Goal: Task Accomplishment & Management: Manage account settings

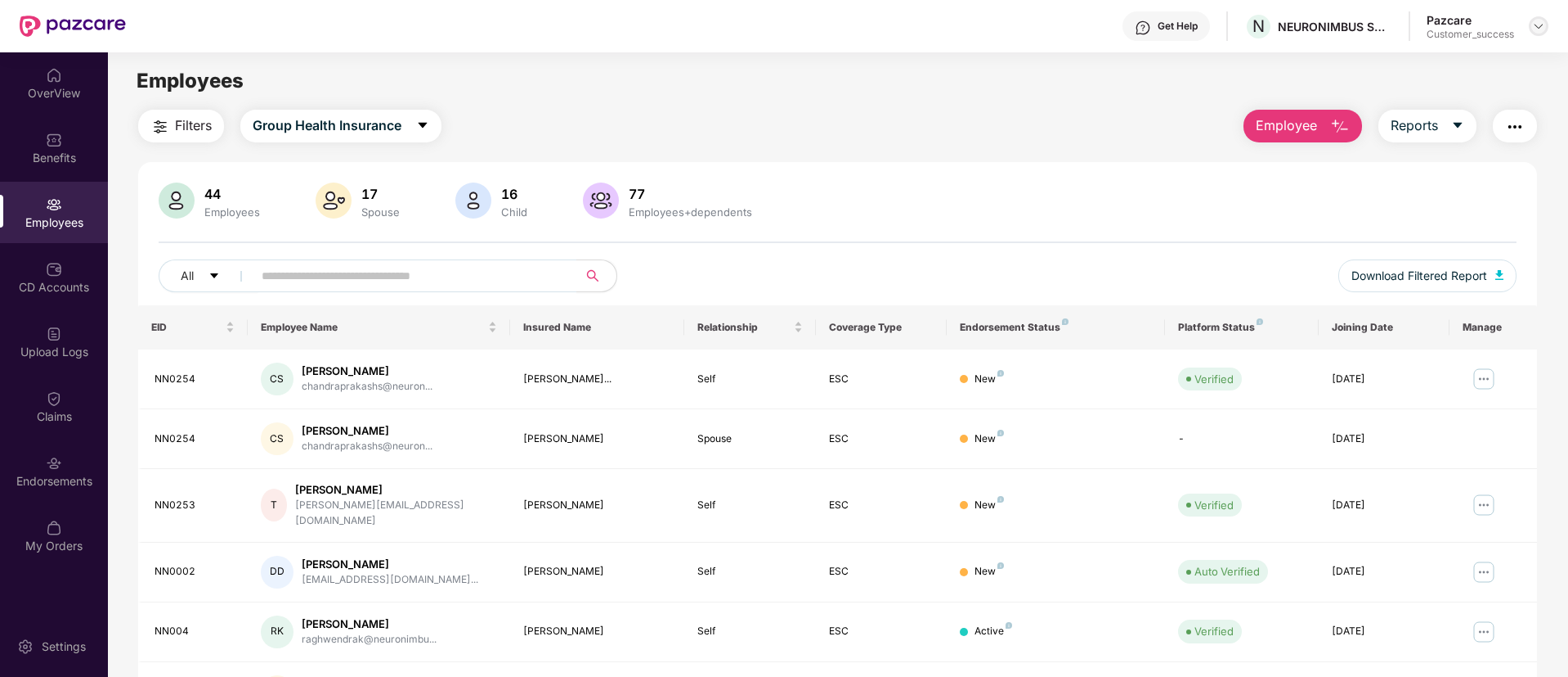
click at [1541, 31] on img at bounding box center [1538, 25] width 13 height 13
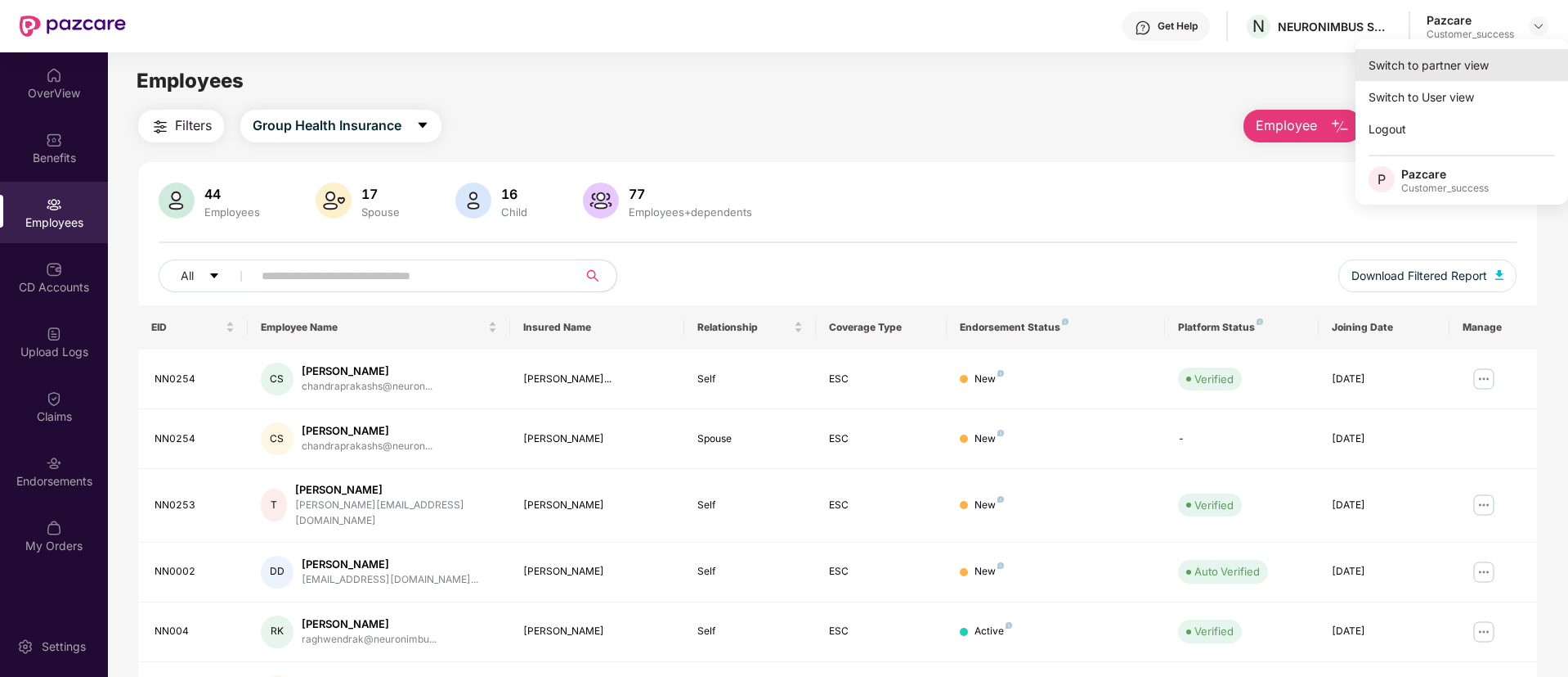
click at [1421, 72] on div "Switch to partner view" at bounding box center [1462, 65] width 212 height 32
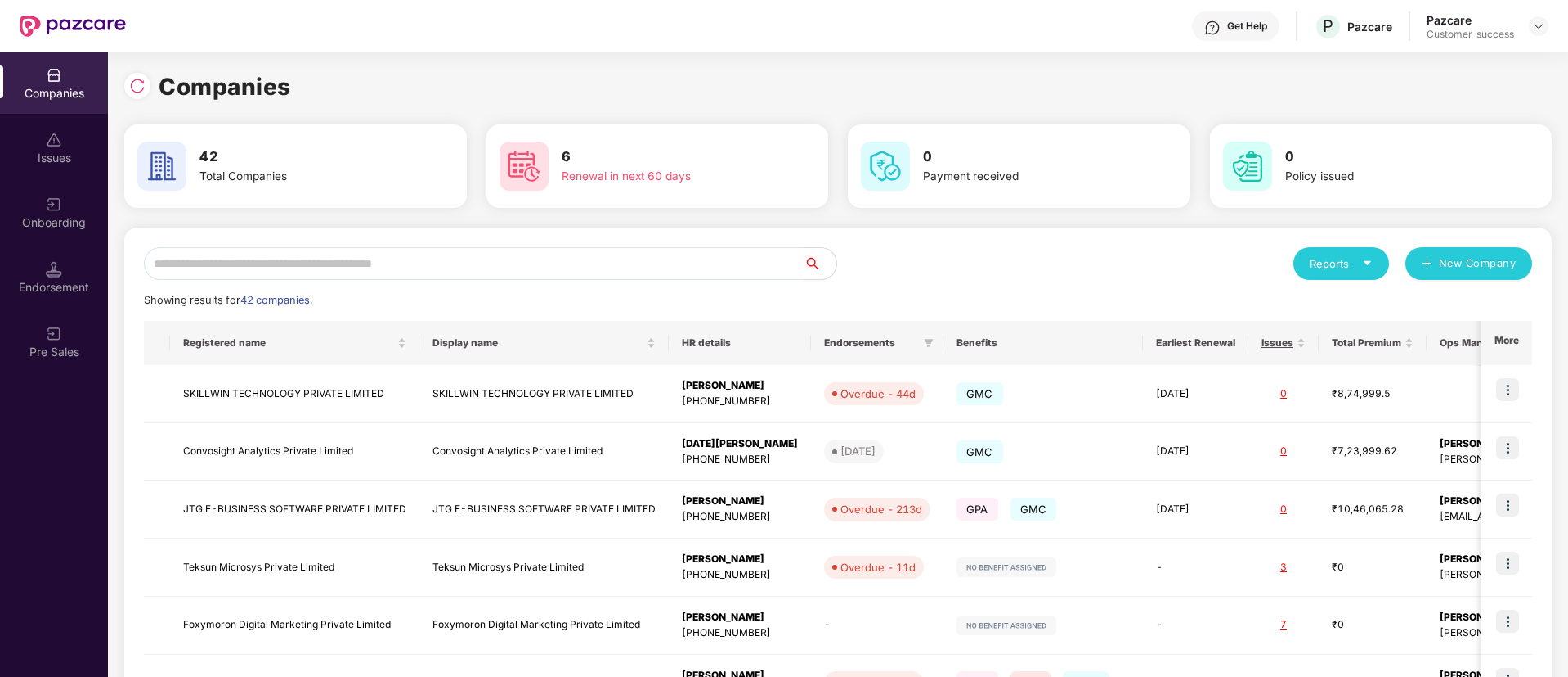
click at [481, 263] on input "text" at bounding box center [474, 263] width 660 height 32
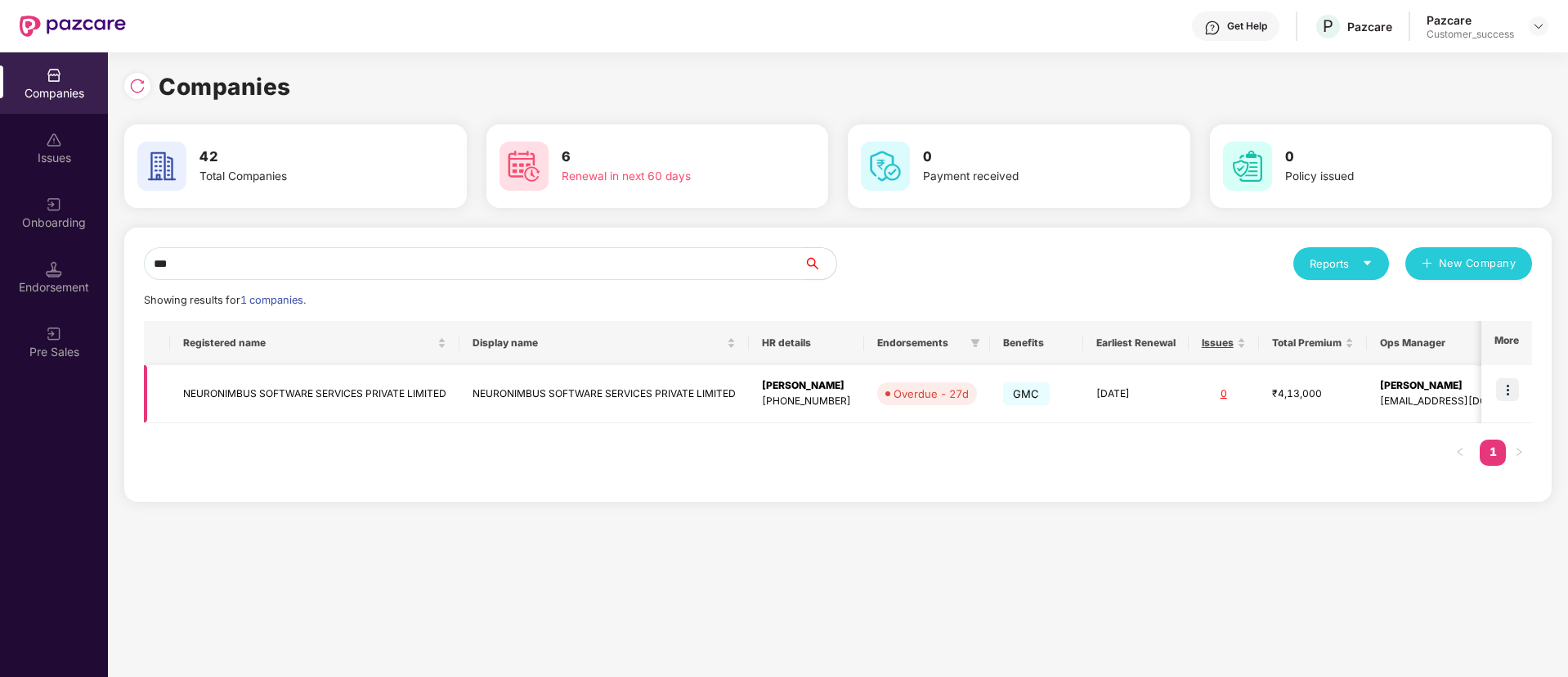
type input "***"
click at [534, 397] on td "NEURONIMBUS SOFTWARE SERVICES PRIVATE LIMITED" at bounding box center [605, 394] width 290 height 58
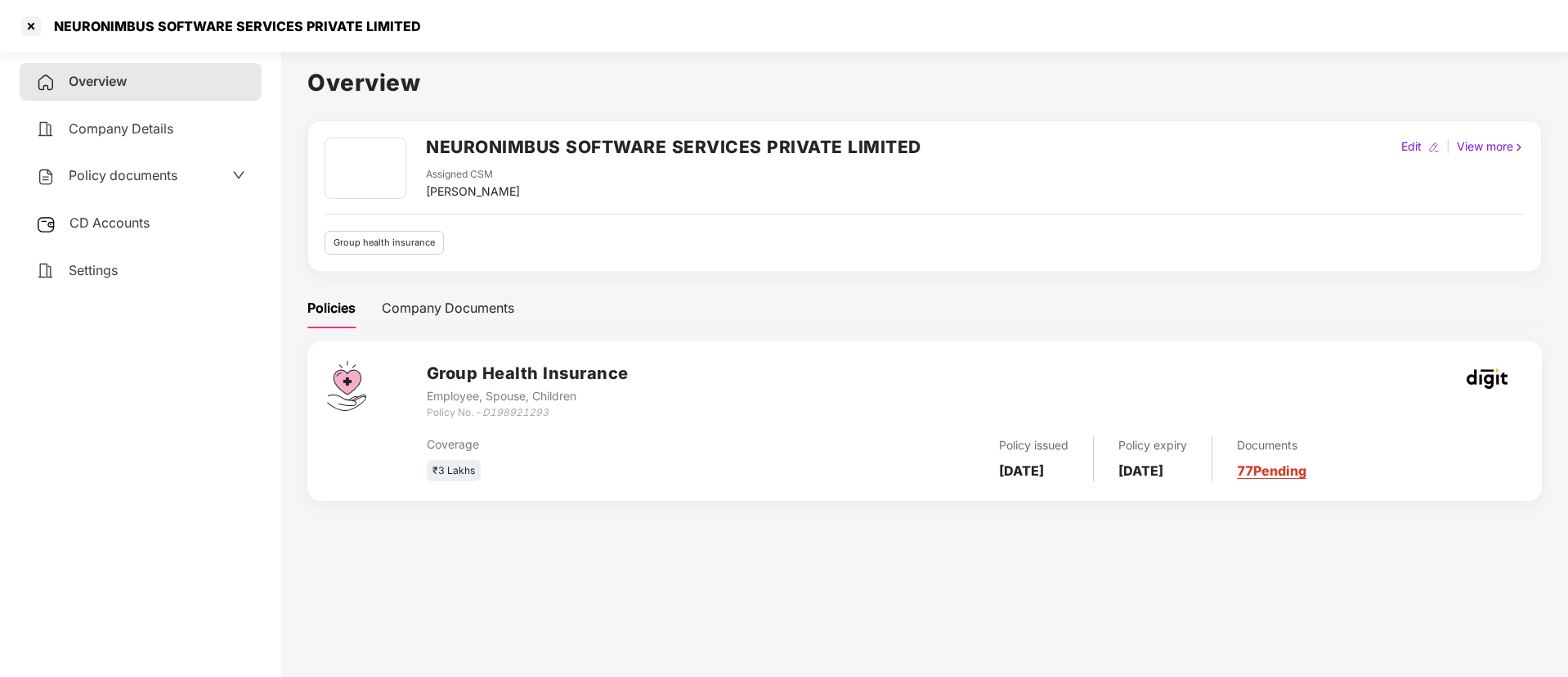
click at [153, 222] on div "CD Accounts" at bounding box center [140, 223] width 242 height 38
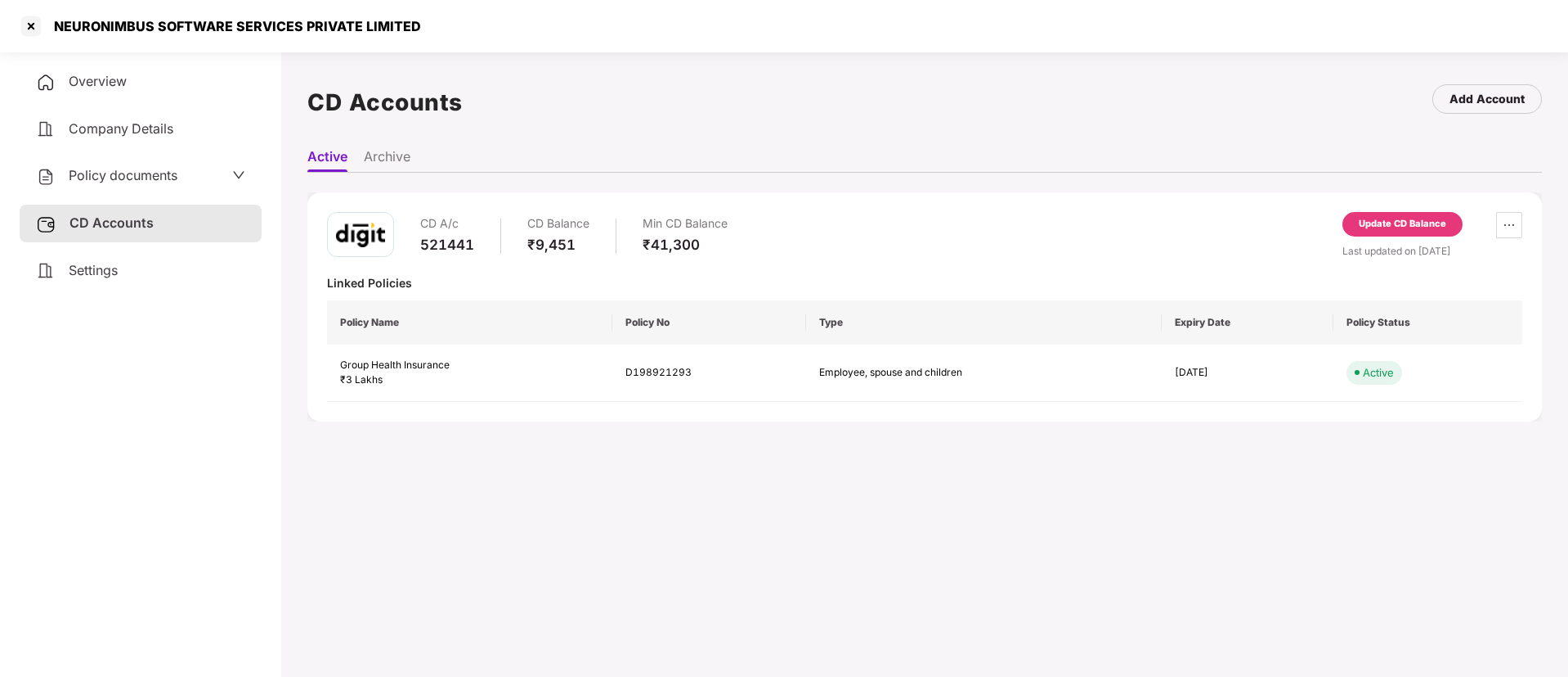
click at [164, 167] on span "Policy documents" at bounding box center [123, 175] width 109 height 17
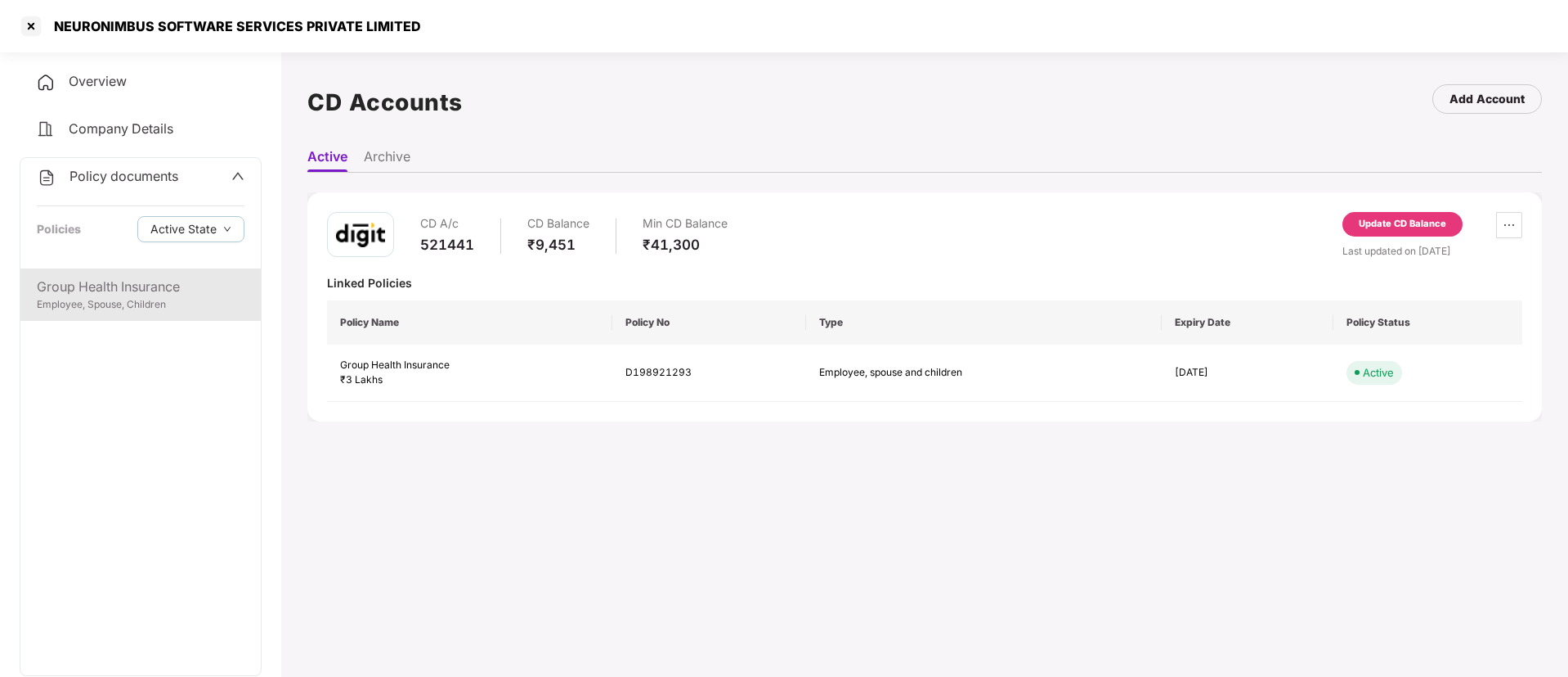
click at [155, 283] on div "Group Health Insurance" at bounding box center [140, 286] width 208 height 20
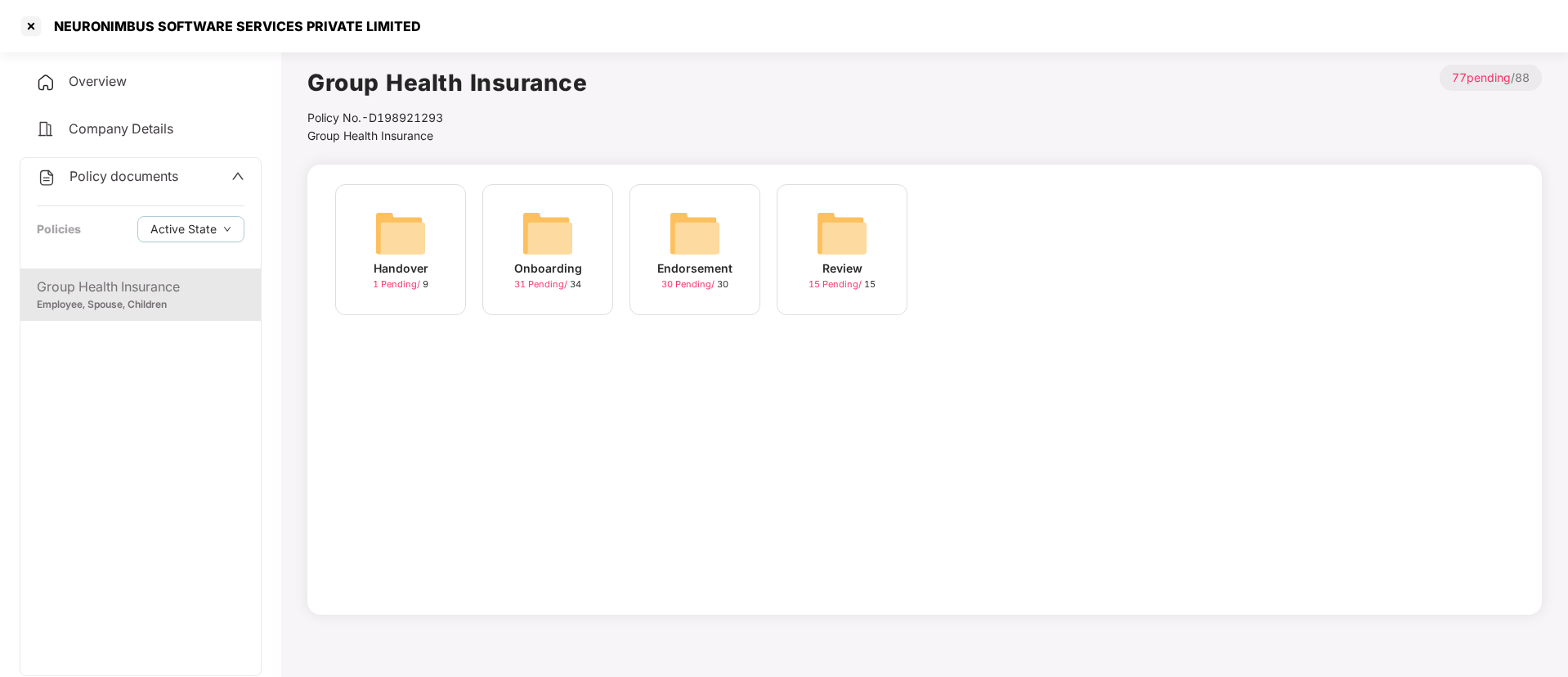
click at [413, 248] on img at bounding box center [401, 234] width 53 height 53
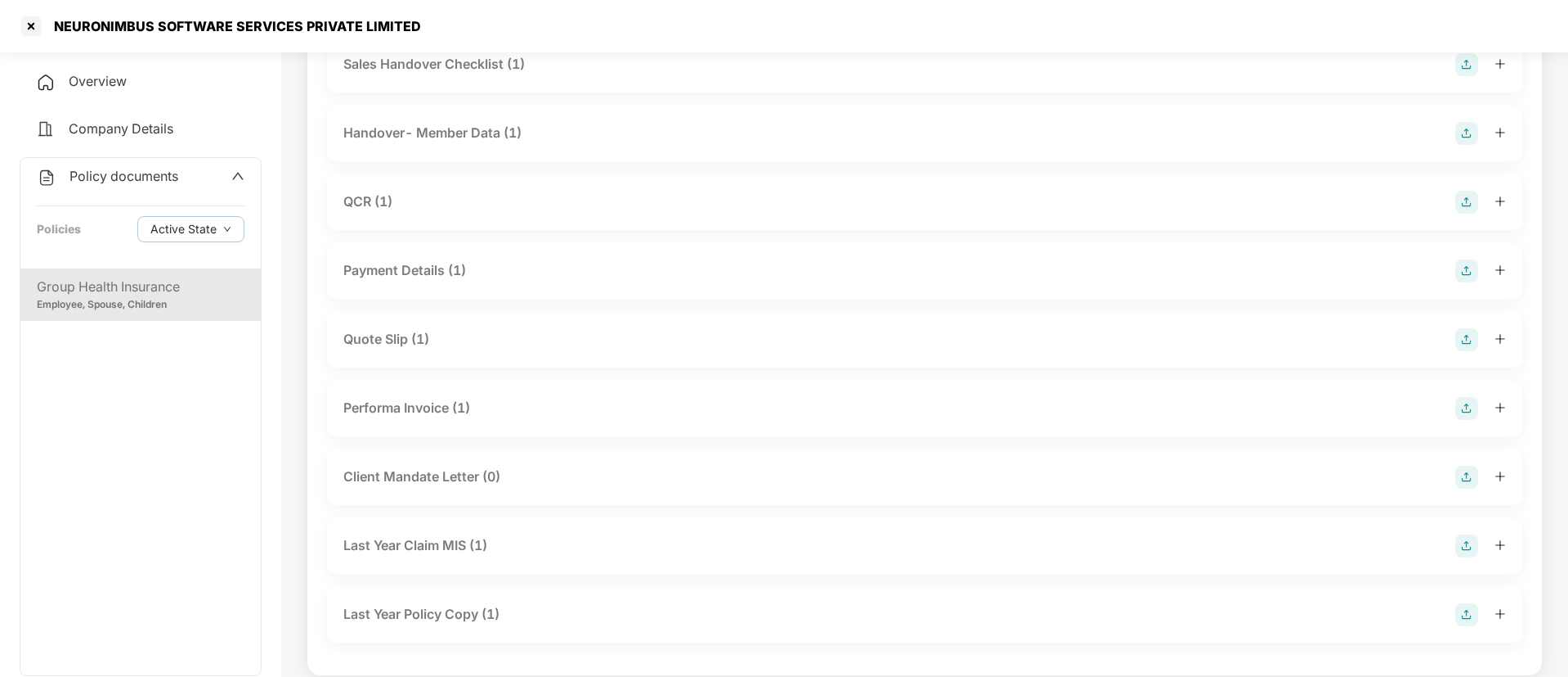
scroll to position [165, 0]
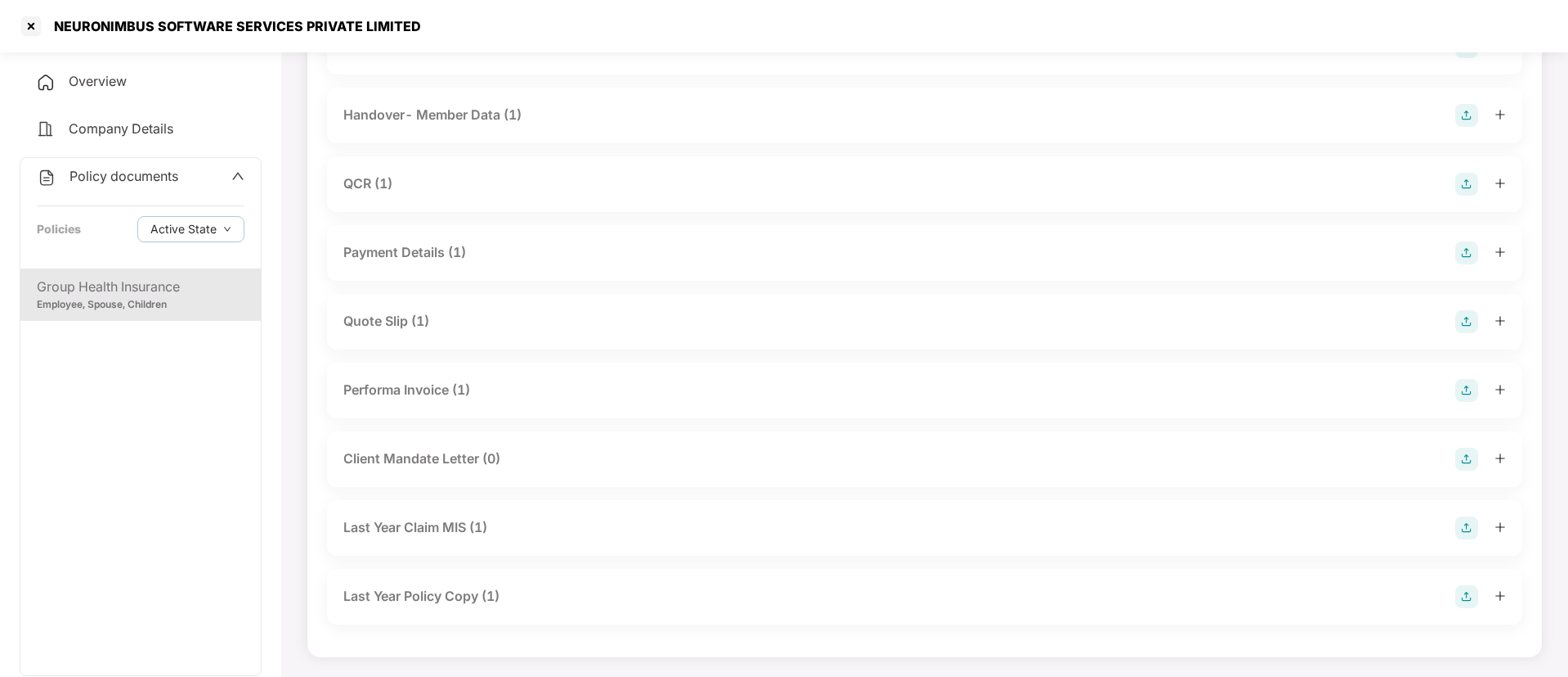
click at [167, 282] on div "Group Health Insurance" at bounding box center [140, 286] width 208 height 20
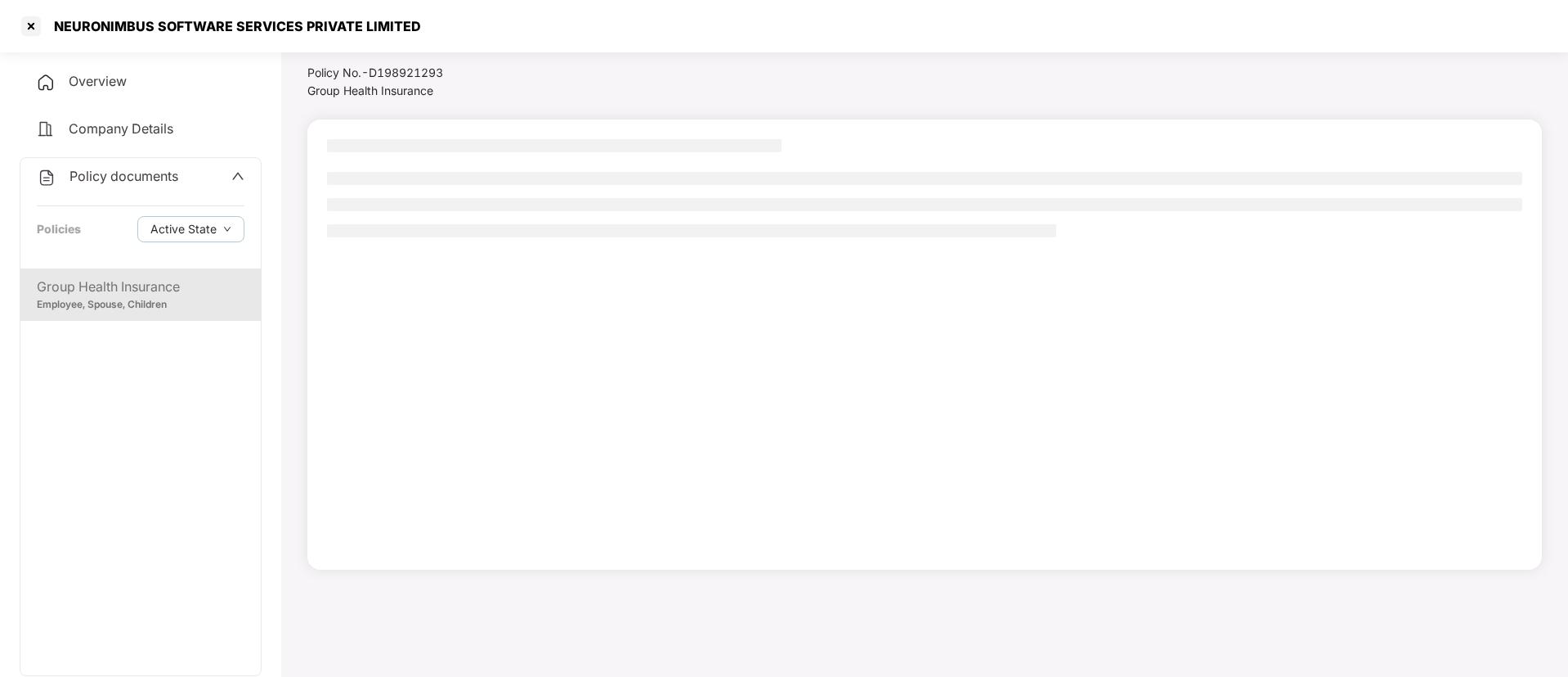
scroll to position [45, 0]
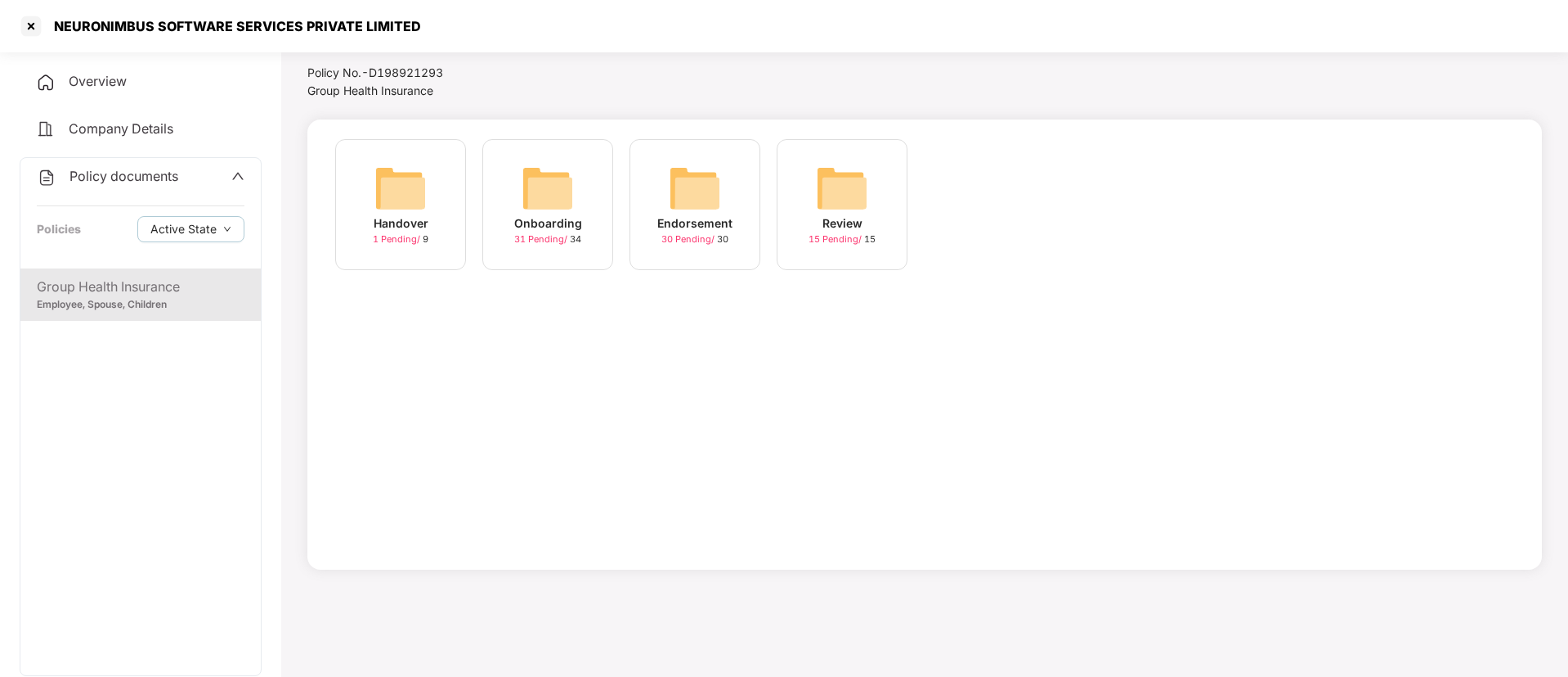
click at [572, 188] on img at bounding box center [548, 188] width 53 height 53
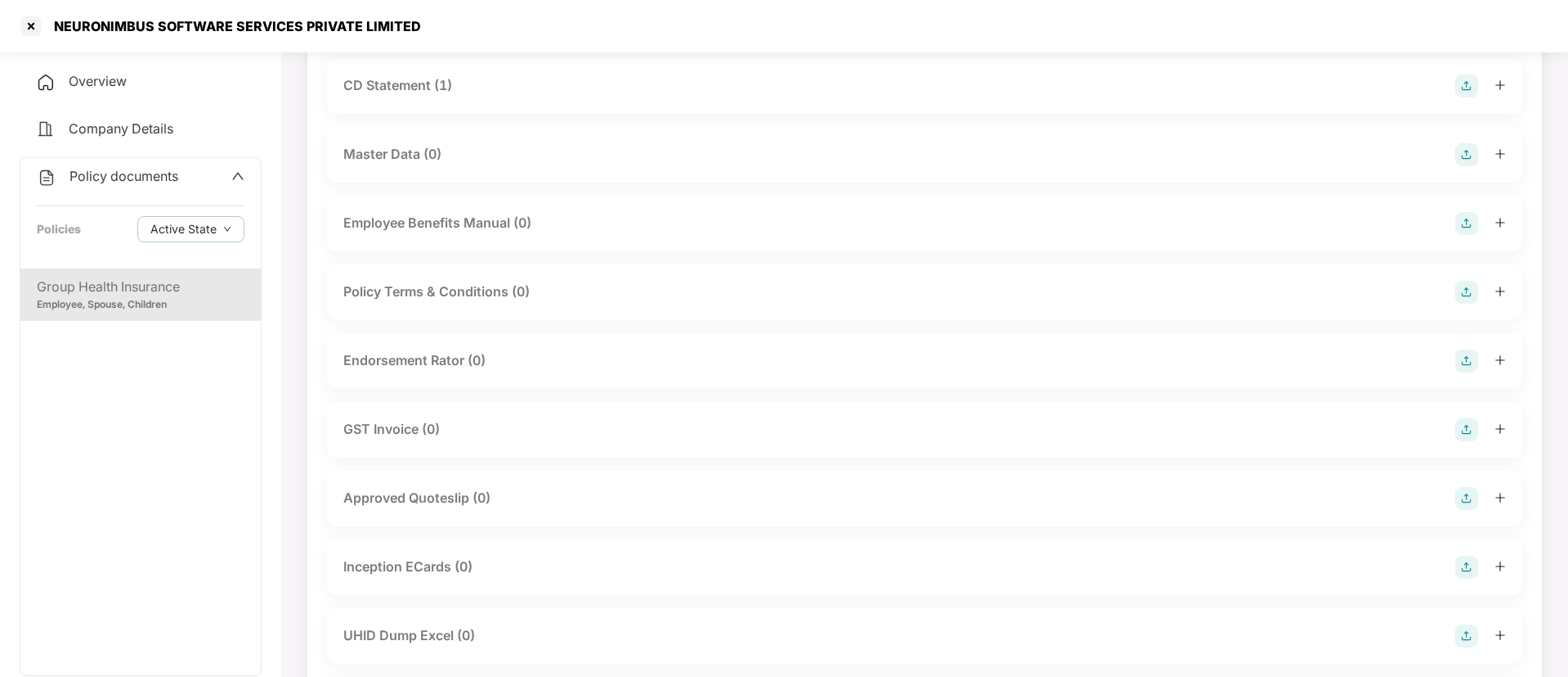
scroll to position [313, 0]
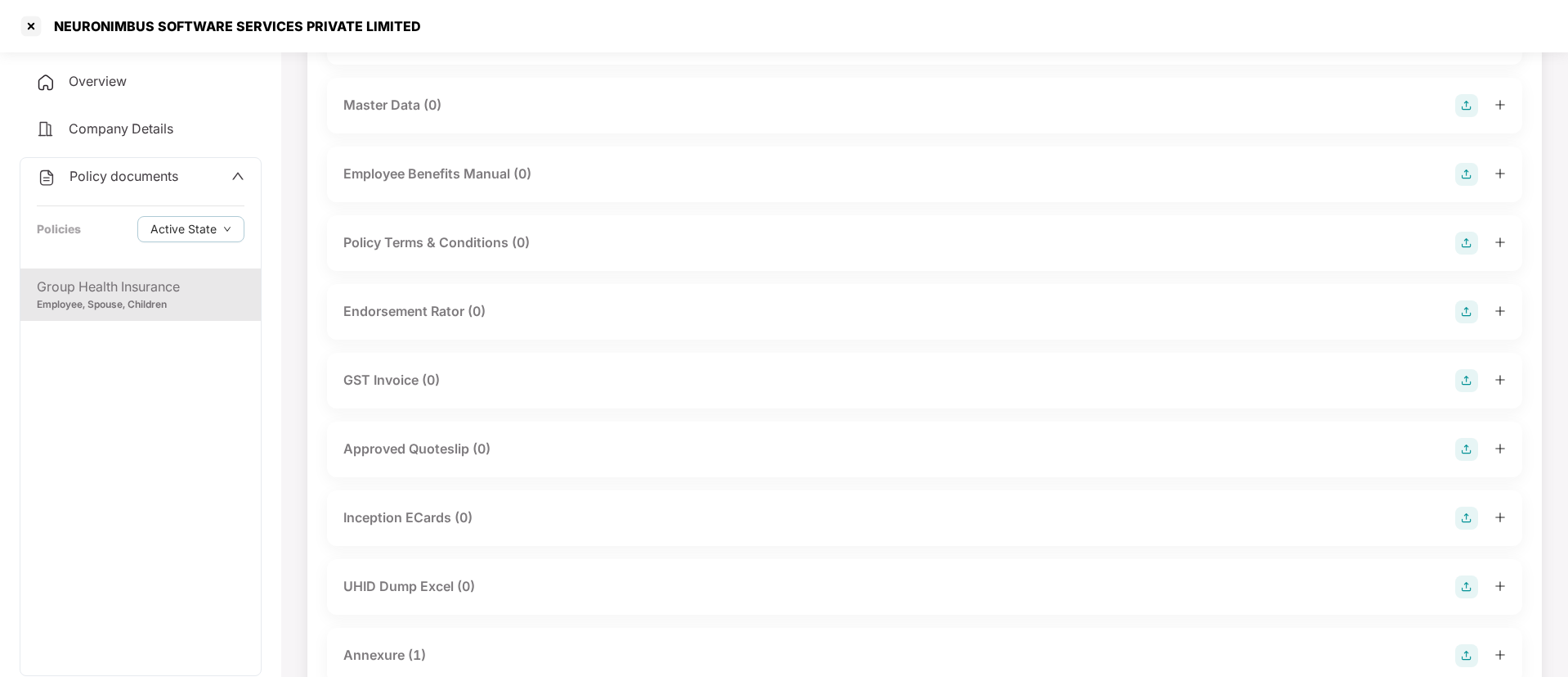
click at [1463, 310] on img at bounding box center [1467, 312] width 23 height 23
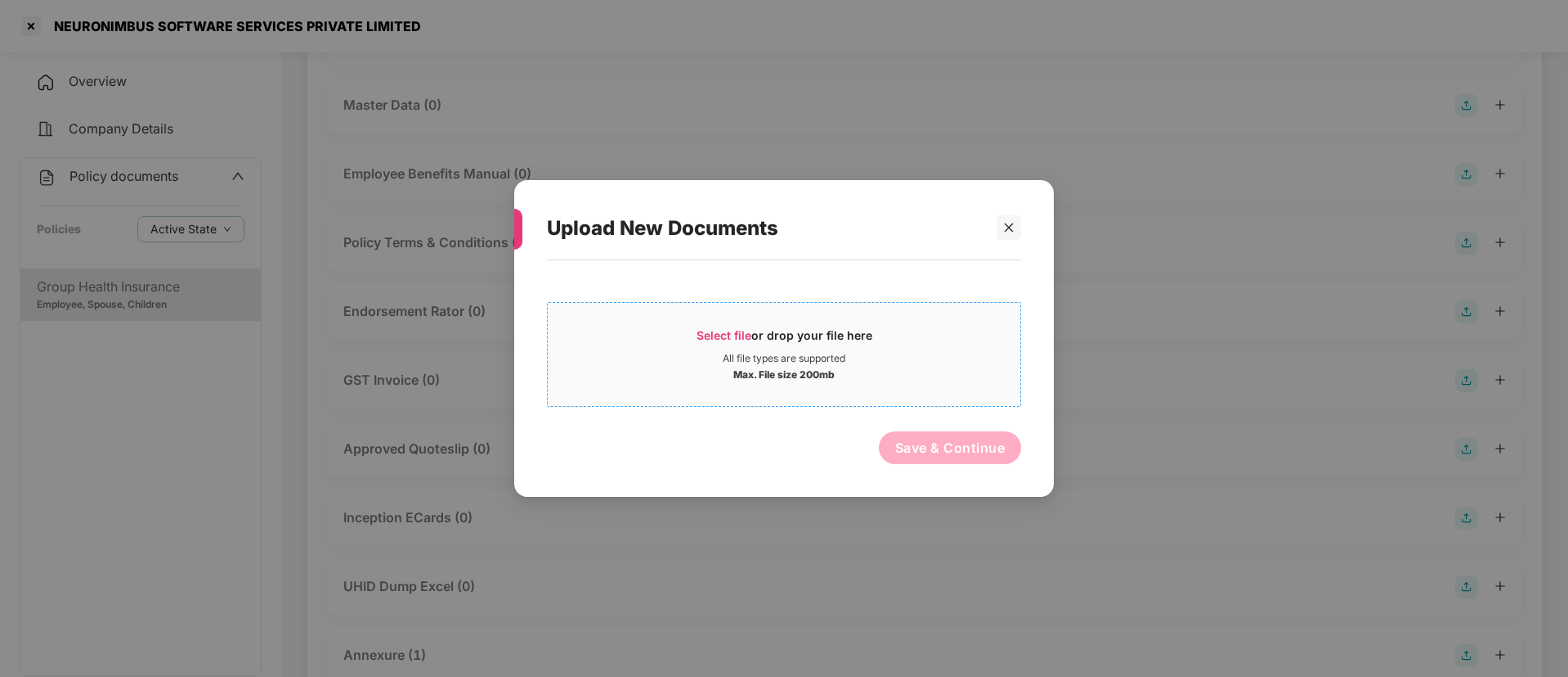
click at [734, 332] on span "Select file" at bounding box center [724, 335] width 54 height 14
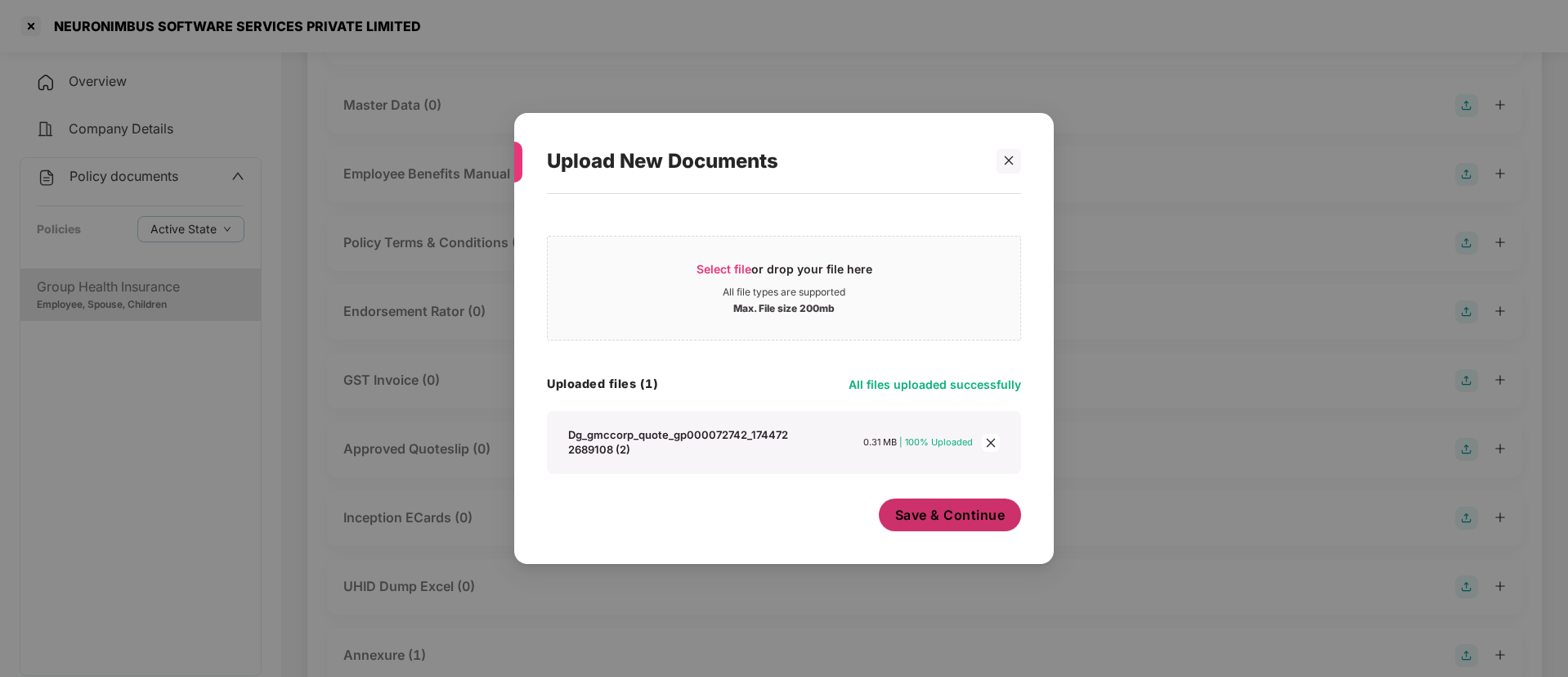
click at [965, 517] on span "Save & Continue" at bounding box center [950, 515] width 111 height 18
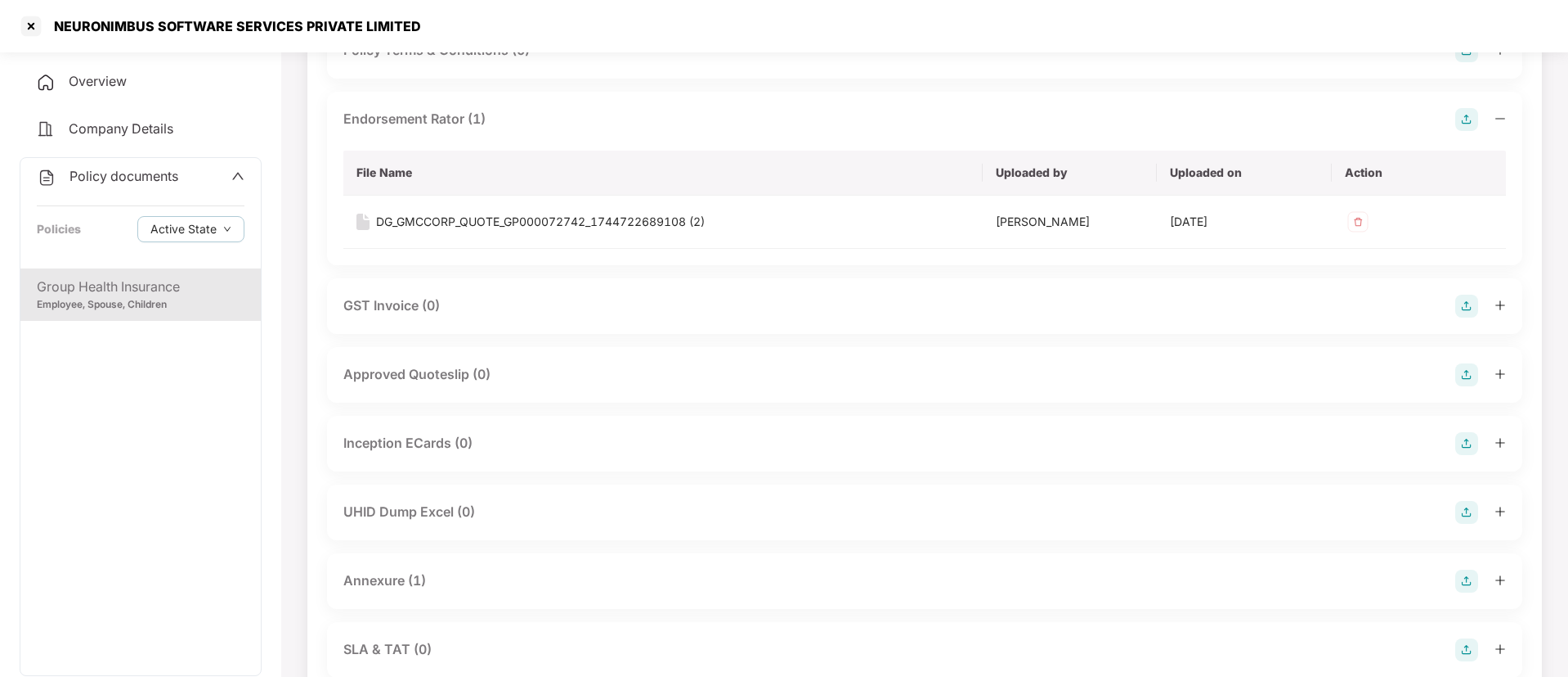
scroll to position [509, 0]
click at [420, 362] on div "Approved Quoteslip (0)" at bounding box center [417, 370] width 147 height 20
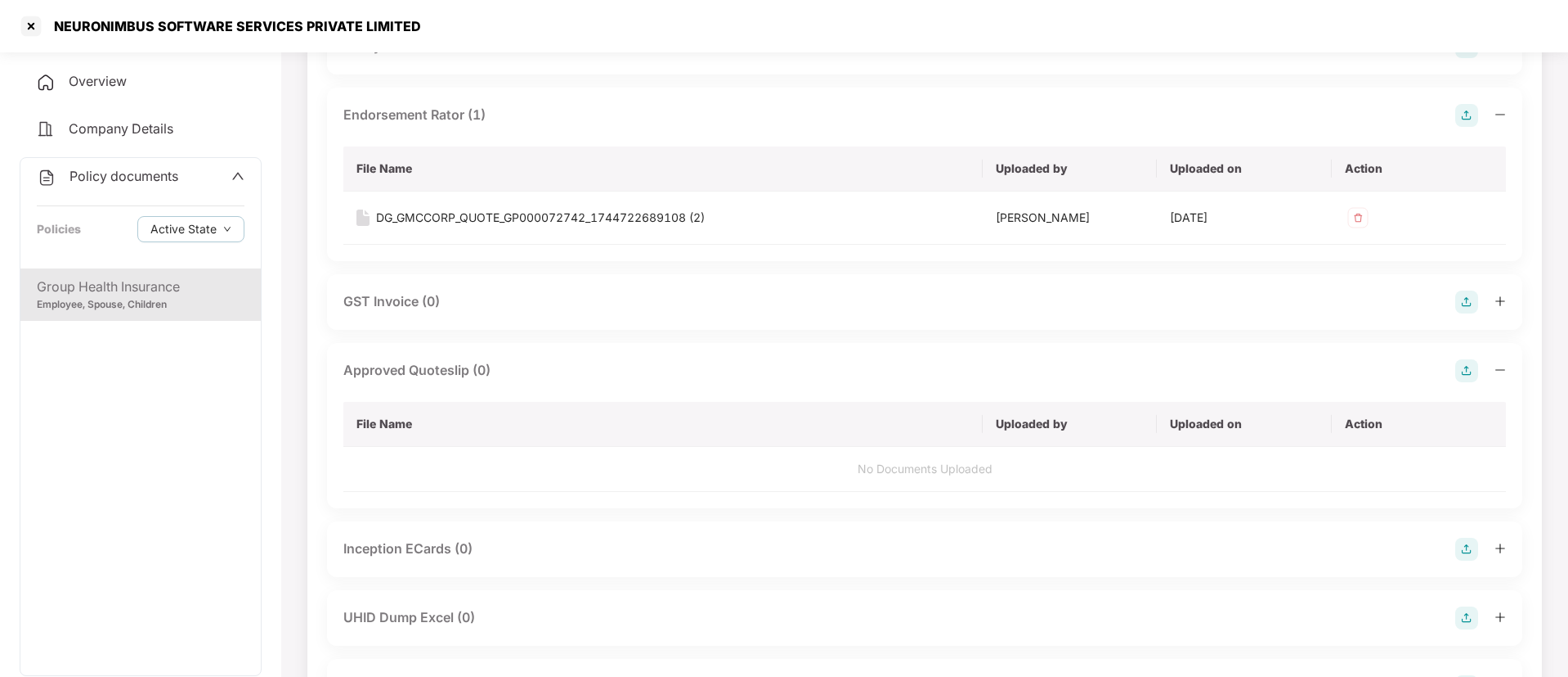
click at [1462, 373] on img at bounding box center [1467, 371] width 23 height 23
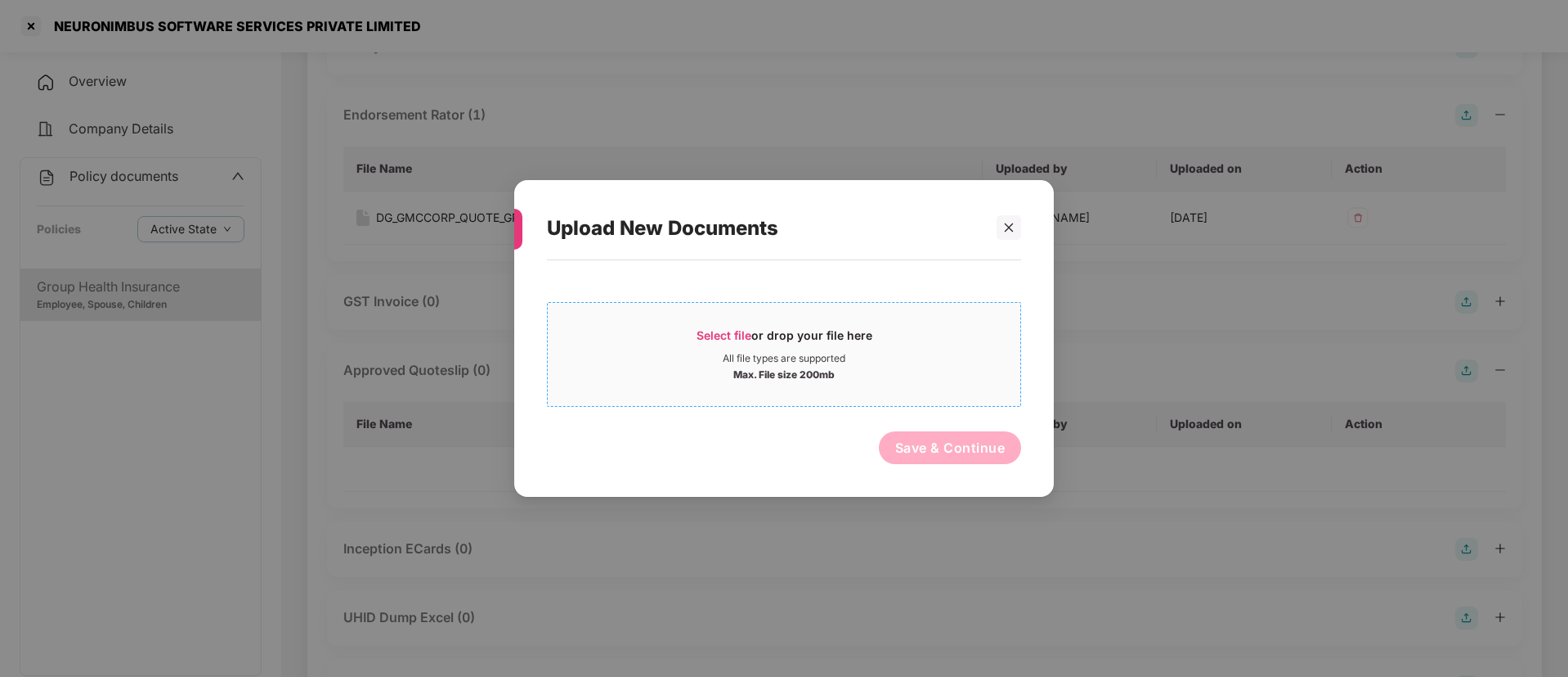
click at [743, 335] on span "Select file" at bounding box center [724, 335] width 54 height 14
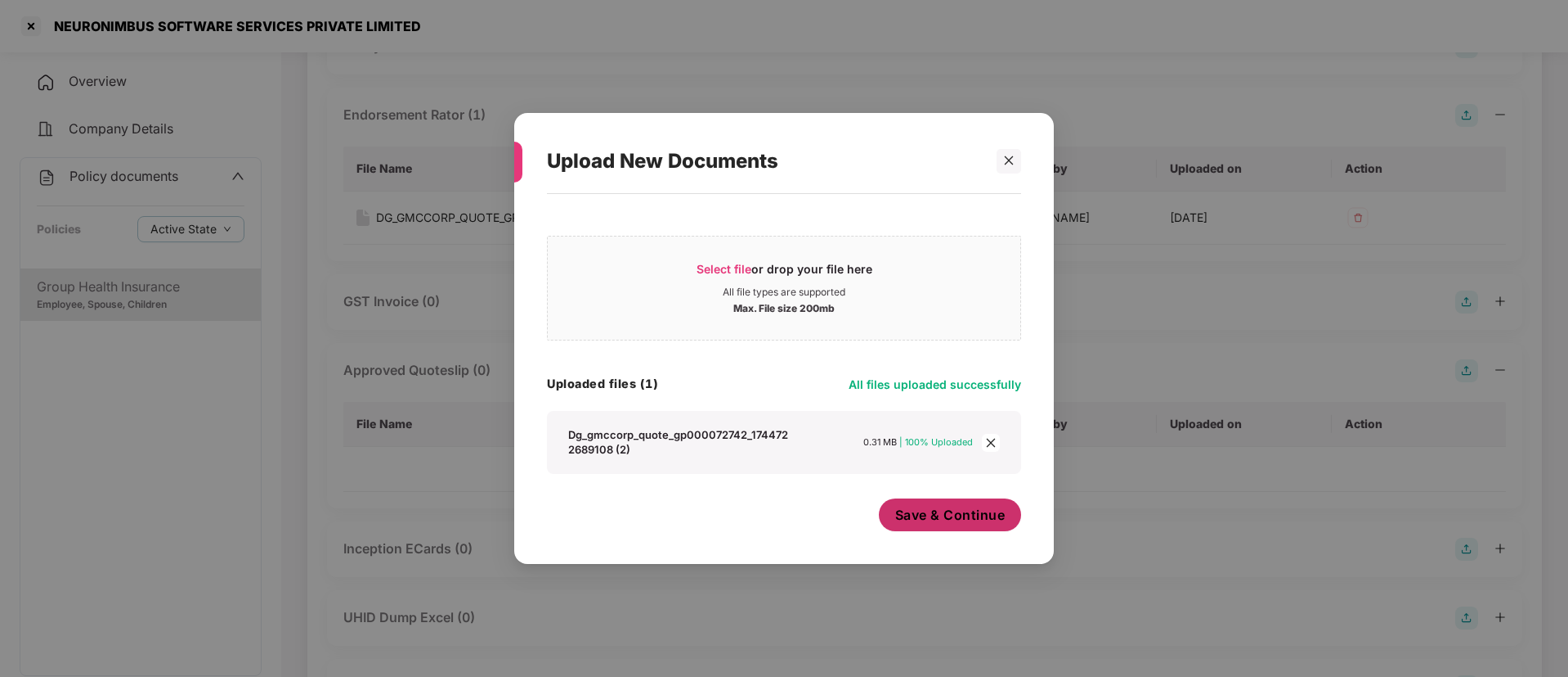
click at [961, 517] on span "Save & Continue" at bounding box center [950, 515] width 111 height 18
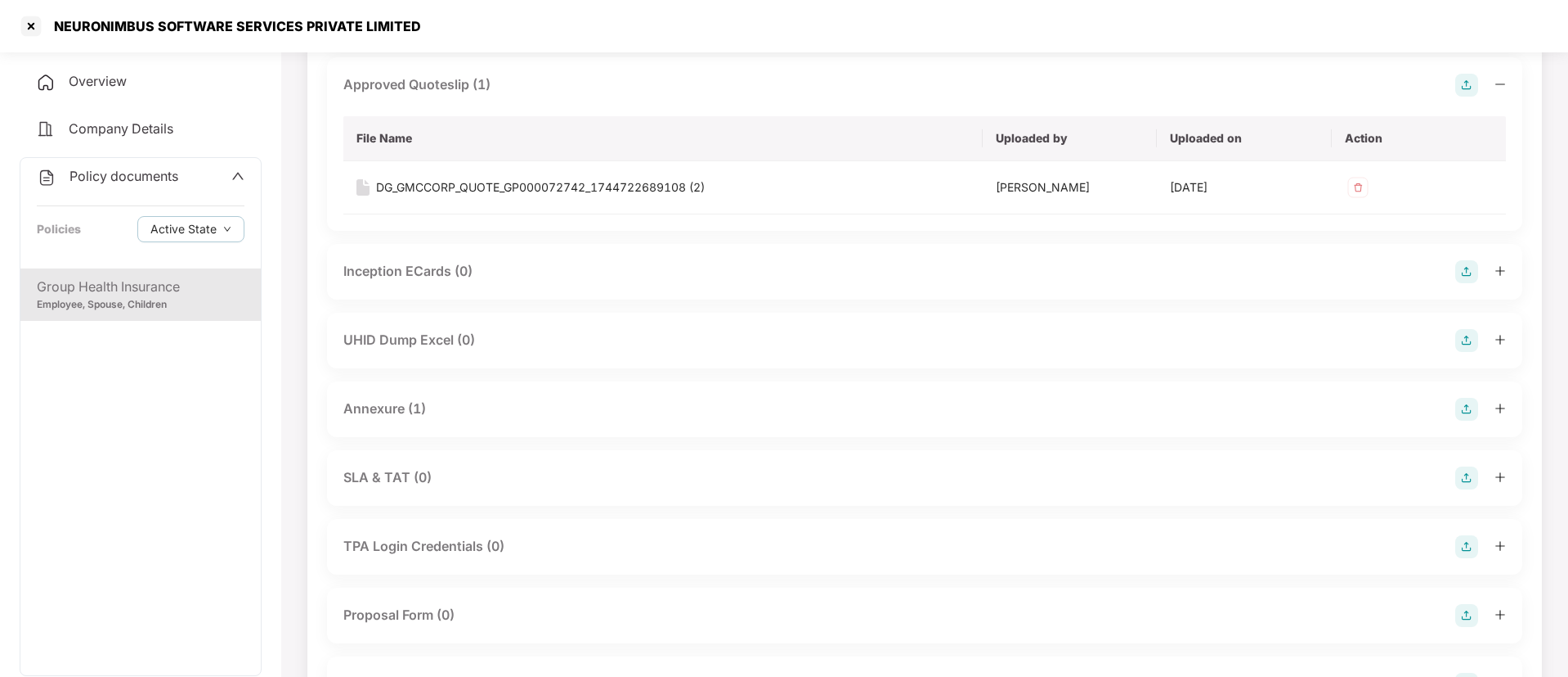
scroll to position [803, 0]
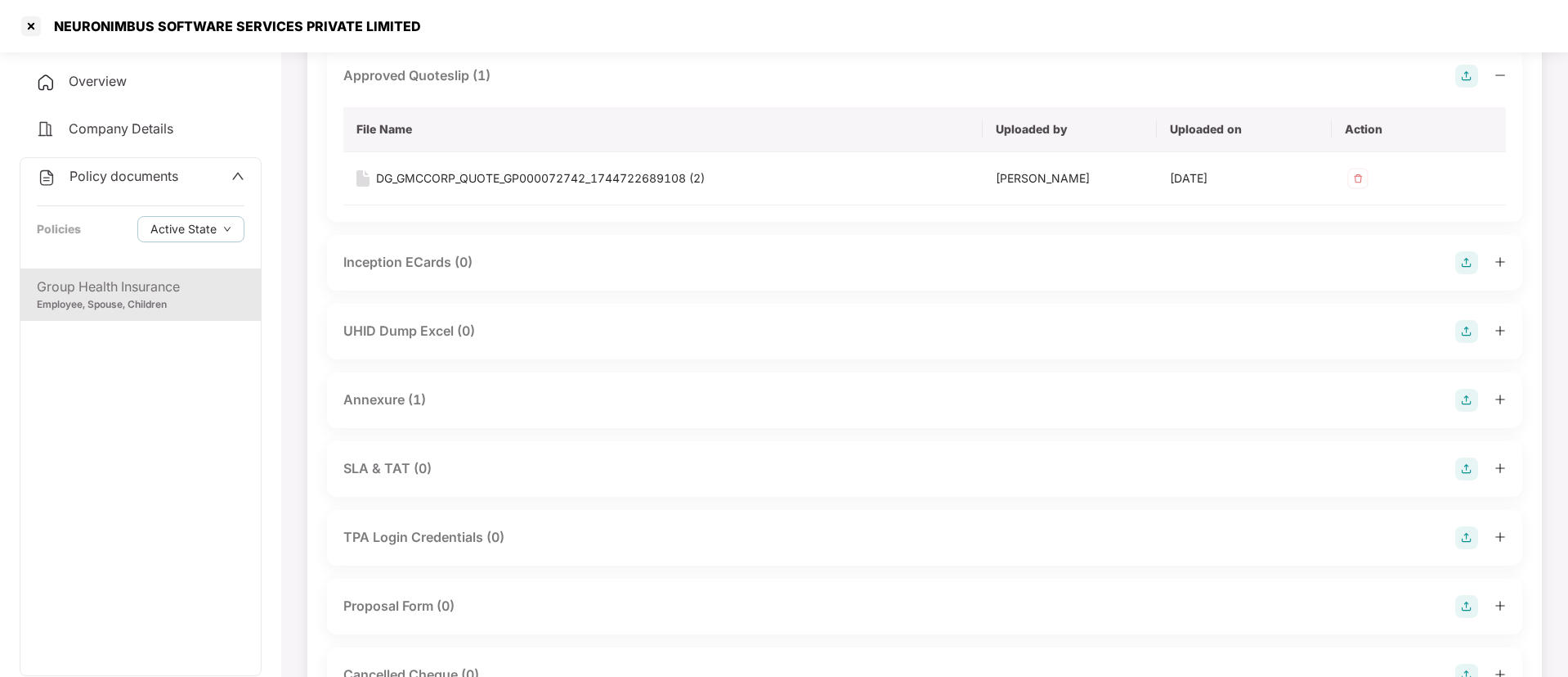
click at [1464, 261] on img at bounding box center [1467, 263] width 23 height 23
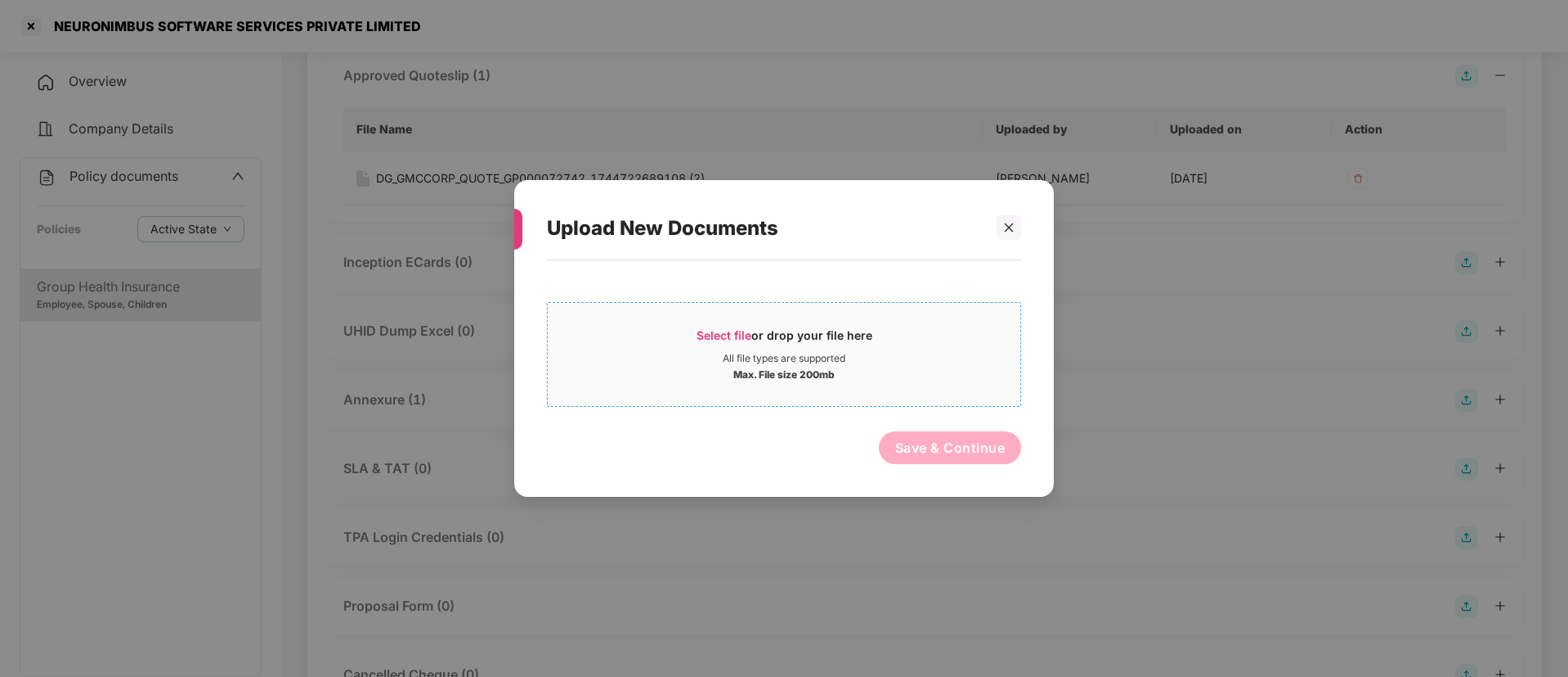
click at [721, 335] on span "Select file" at bounding box center [724, 335] width 54 height 14
